Goal: Information Seeking & Learning: Find specific page/section

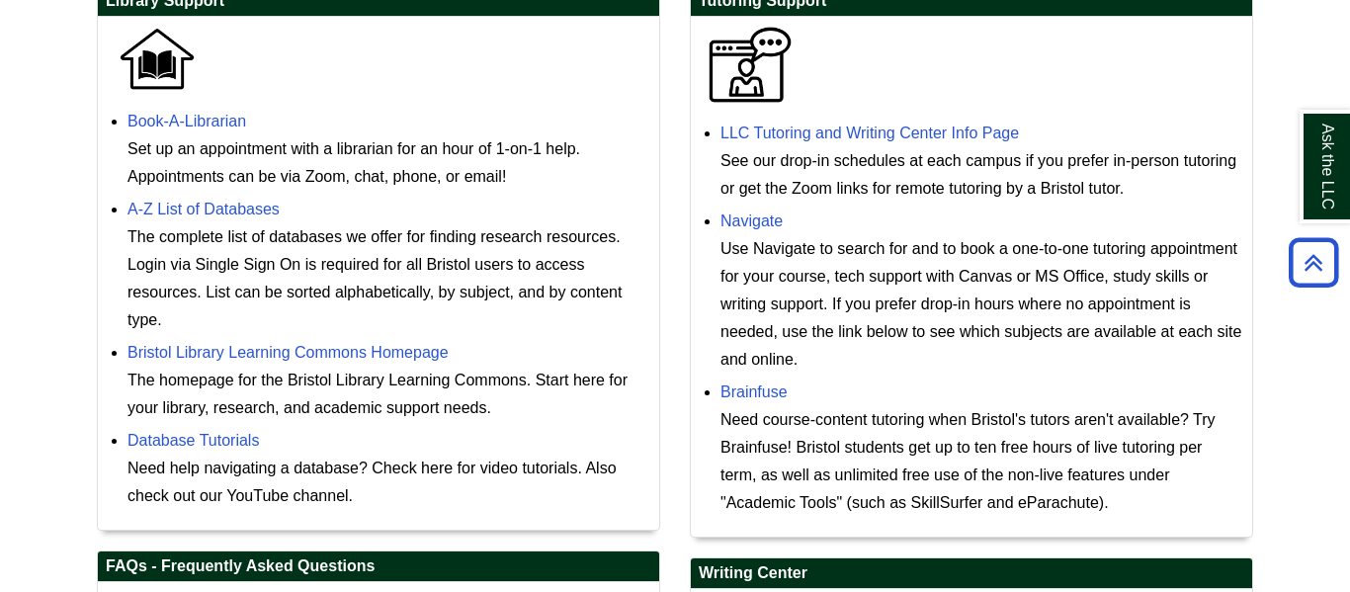
scroll to position [633, 0]
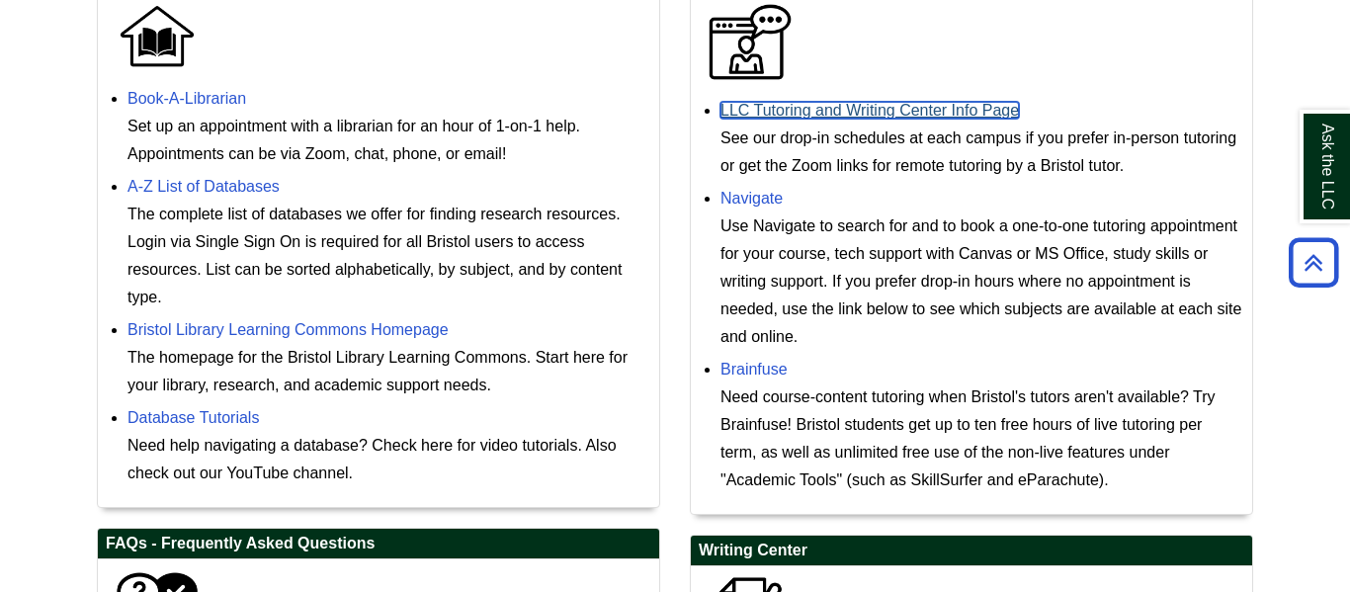
click at [922, 117] on link "LLC Tutoring and Writing Center Info Page" at bounding box center [870, 110] width 299 height 17
click at [774, 111] on link "LLC Tutoring and Writing Center Info Page" at bounding box center [870, 110] width 299 height 17
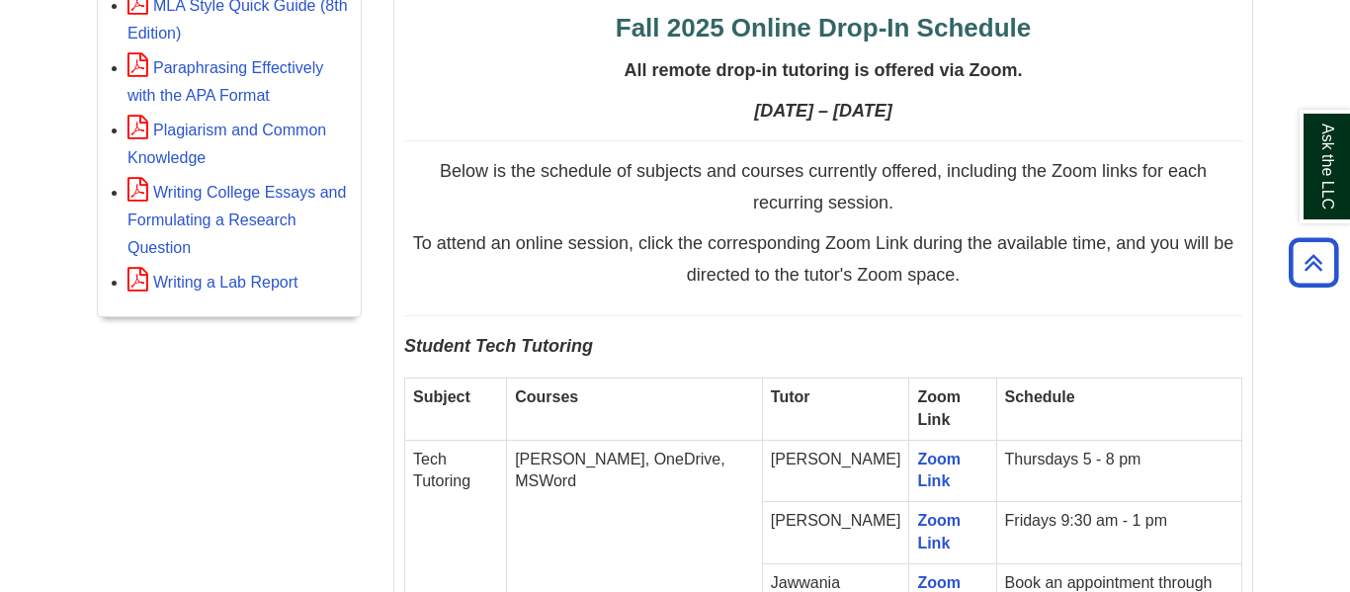
scroll to position [870, 0]
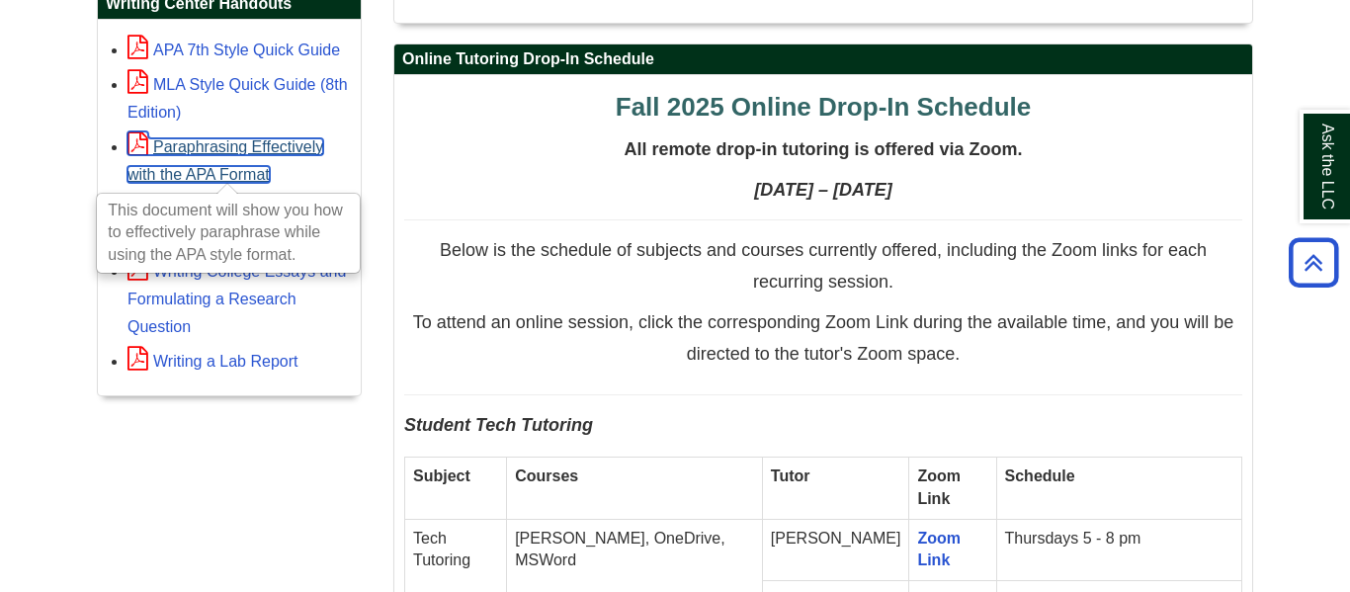
click at [236, 169] on link "Paraphrasing Effectively with the APA Format" at bounding box center [226, 160] width 196 height 44
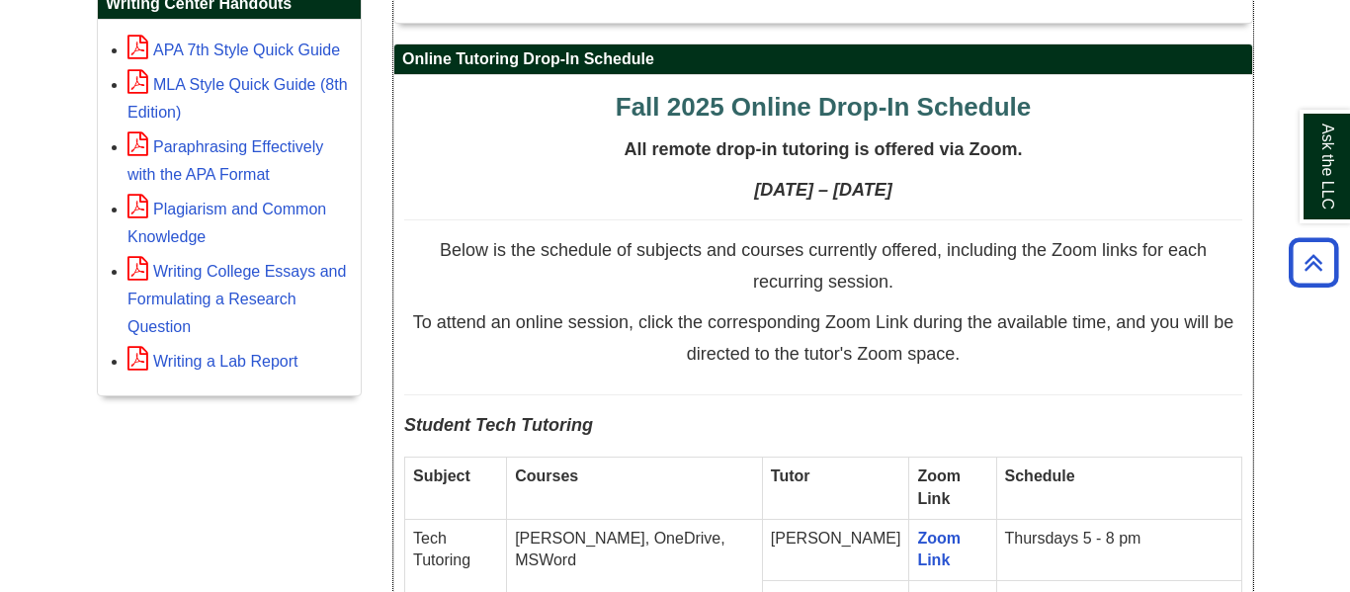
click at [537, 302] on p "Below is the schedule of subjects and courses currently offered, including the …" at bounding box center [823, 271] width 838 height 62
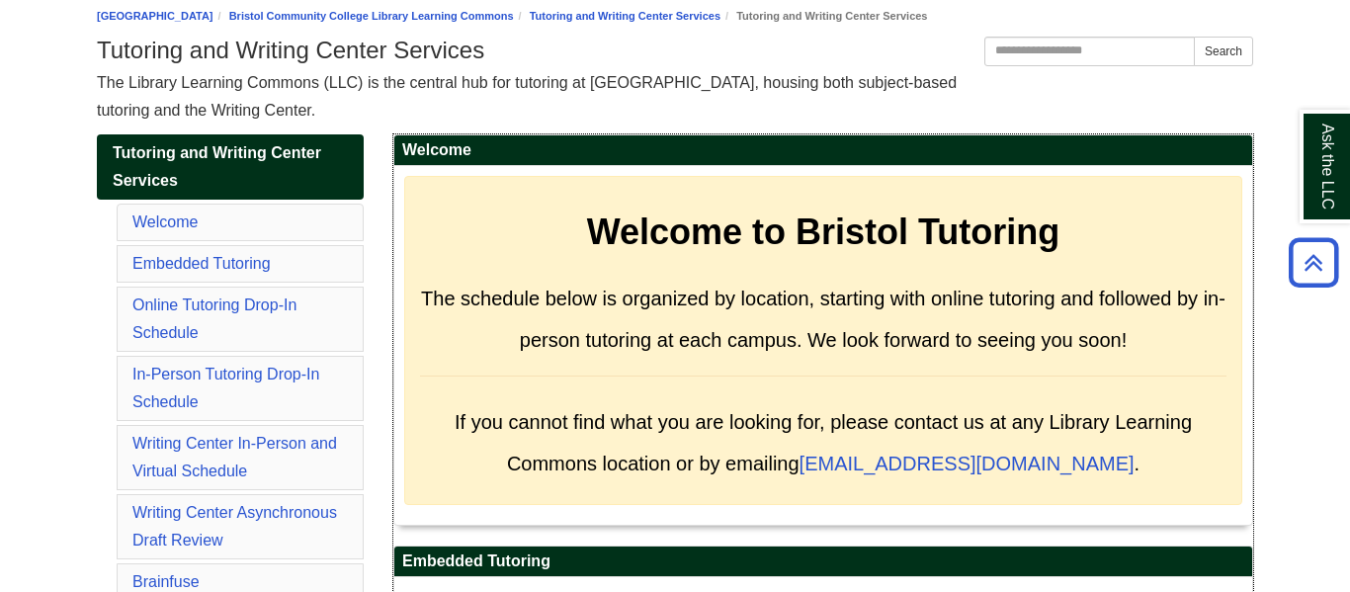
scroll to position [0, 0]
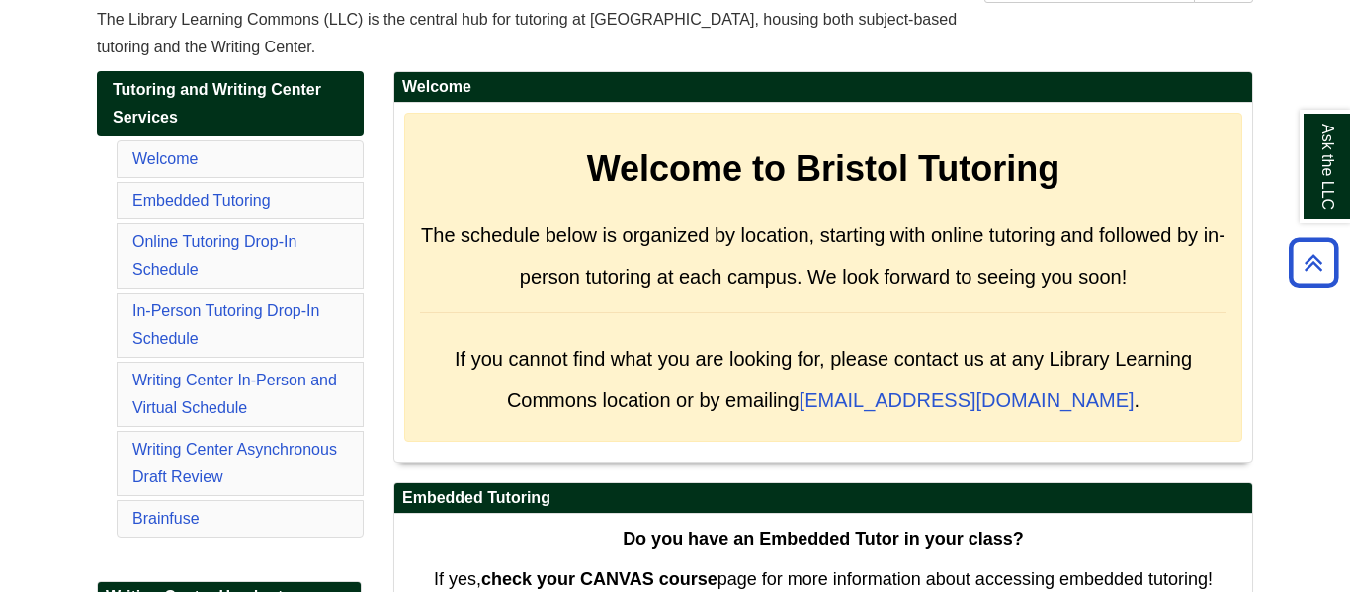
scroll to position [316, 0]
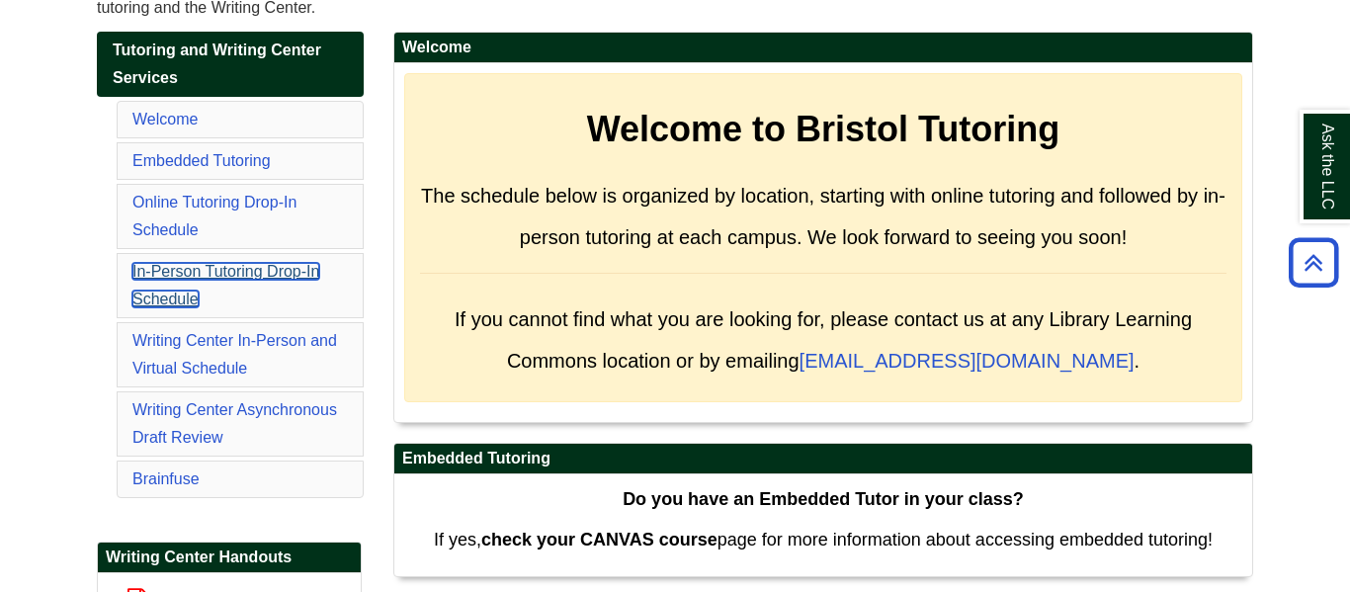
click at [176, 275] on link "In-Person Tutoring Drop-In Schedule" at bounding box center [225, 285] width 187 height 44
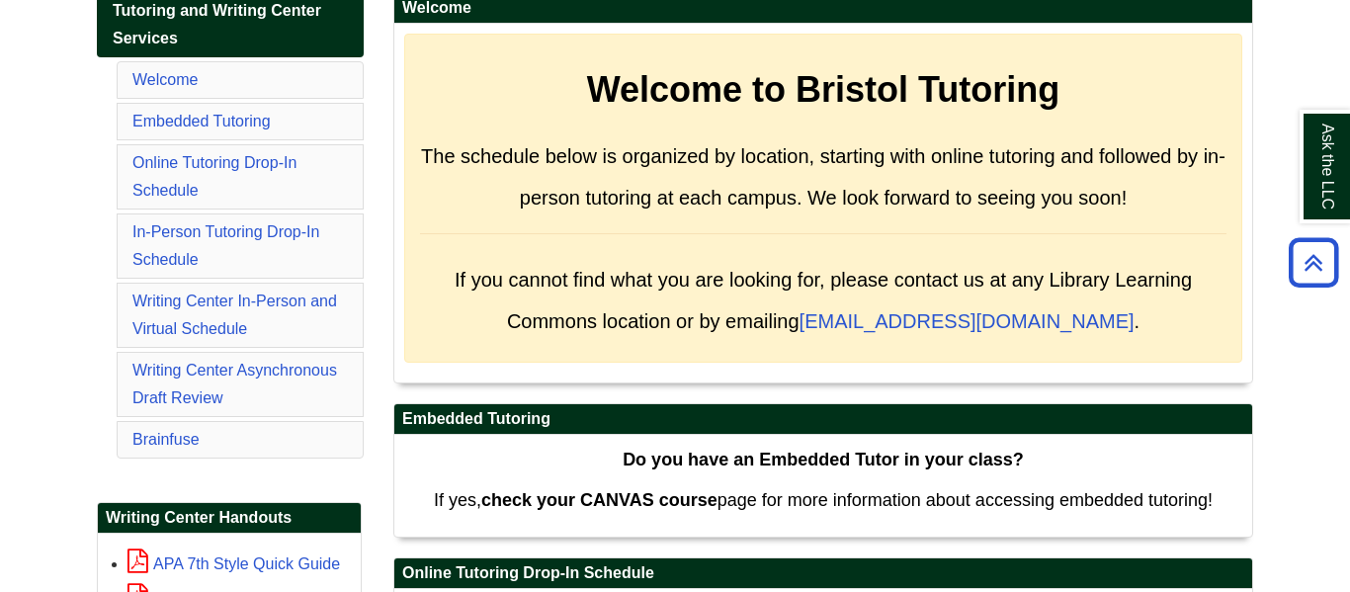
scroll to position [395, 0]
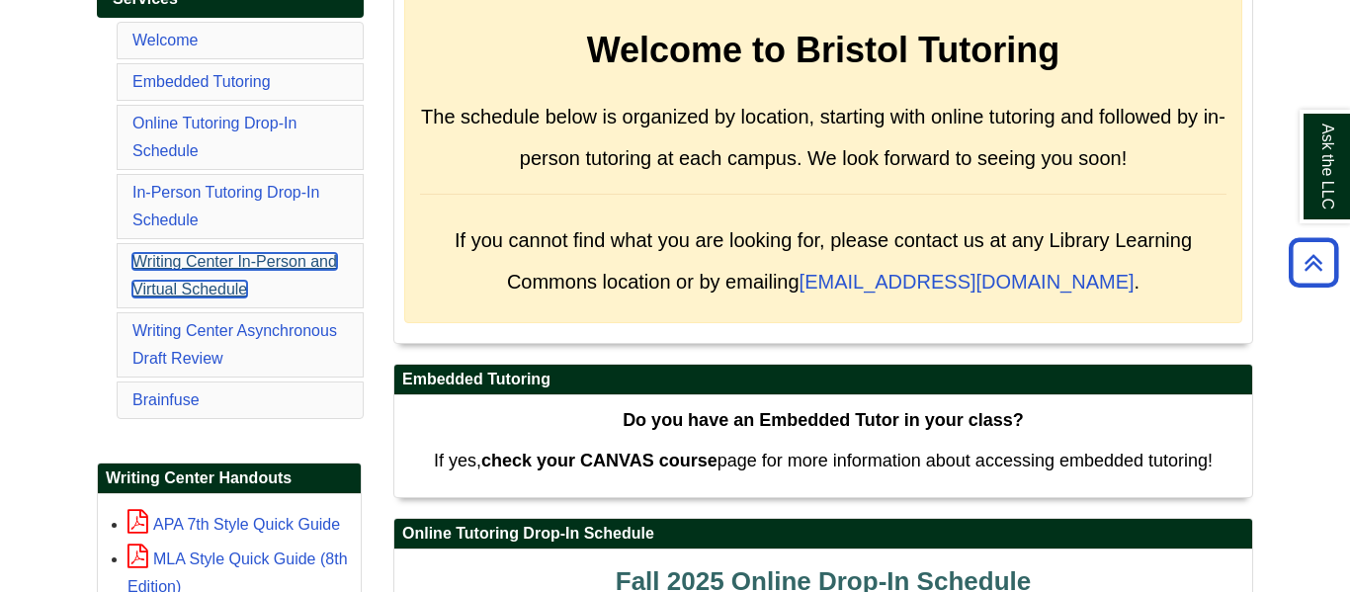
click at [184, 291] on link "Writing Center In-Person and Virtual Schedule" at bounding box center [234, 275] width 205 height 44
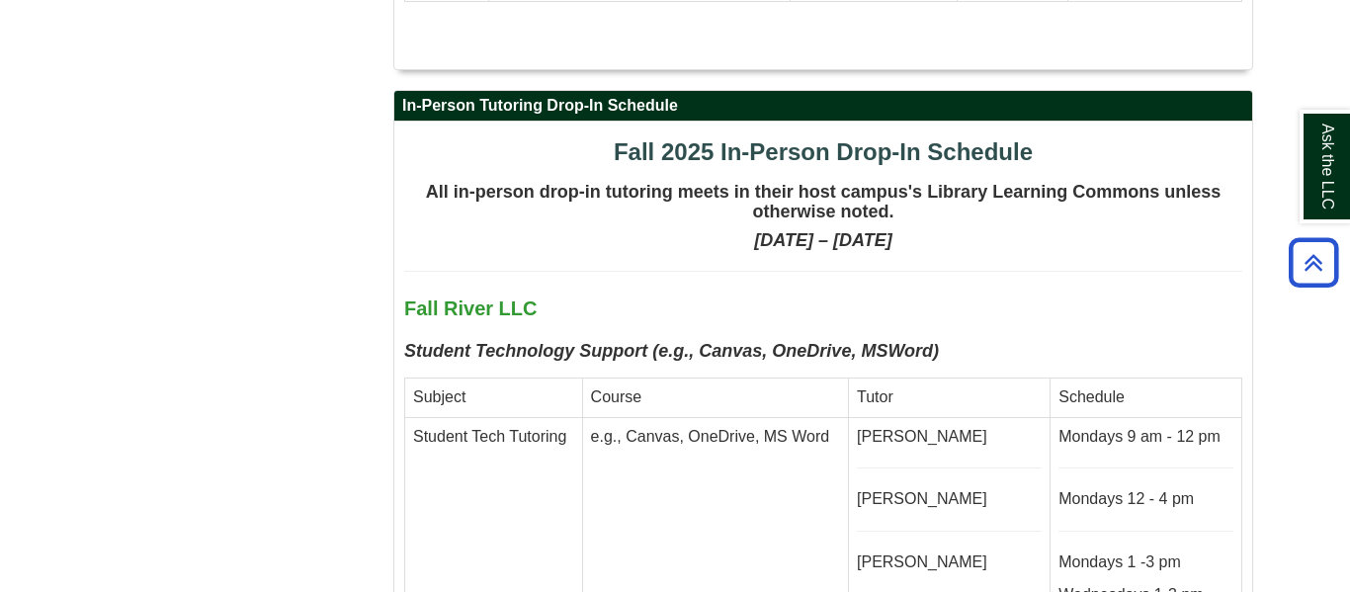
scroll to position [3986, 0]
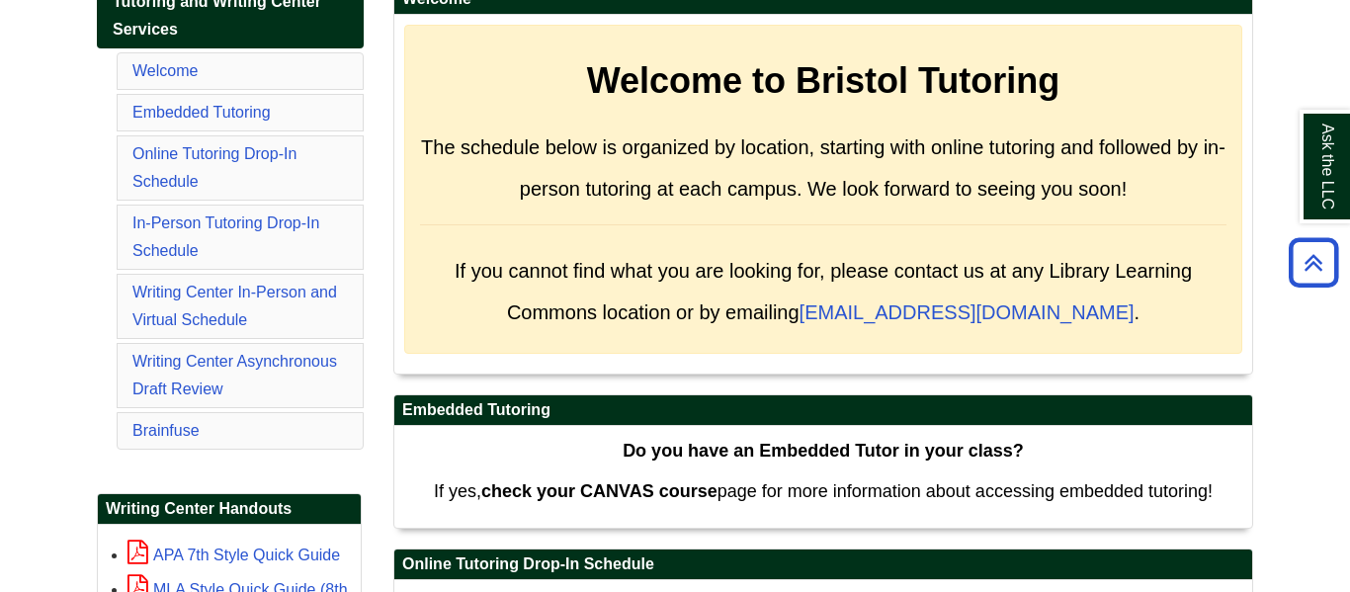
scroll to position [395, 0]
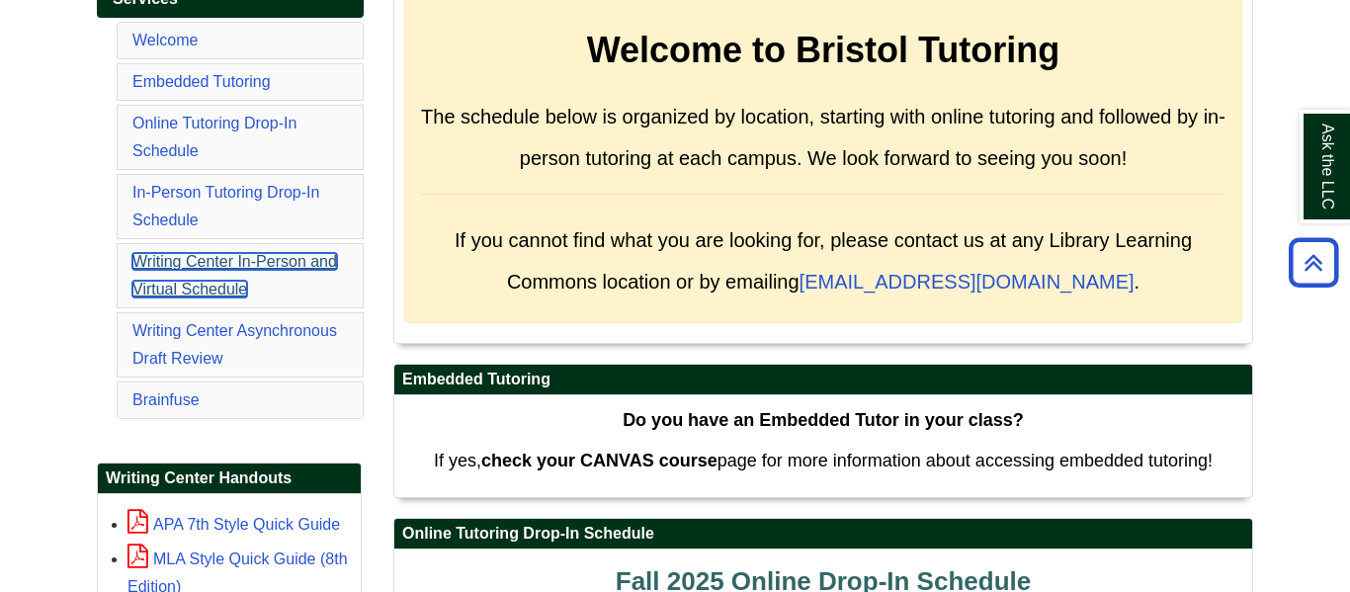
click at [179, 270] on link "Writing Center In-Person and Virtual Schedule" at bounding box center [234, 275] width 205 height 44
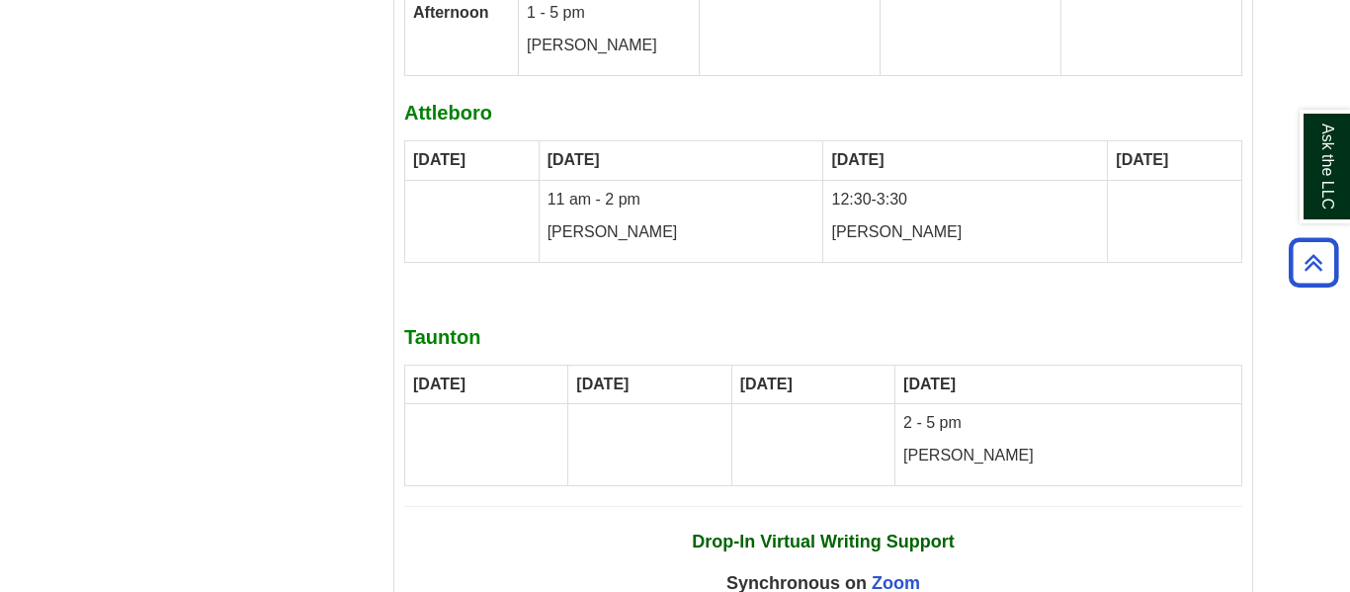
scroll to position [10273, 0]
